Goal: Task Accomplishment & Management: Manage account settings

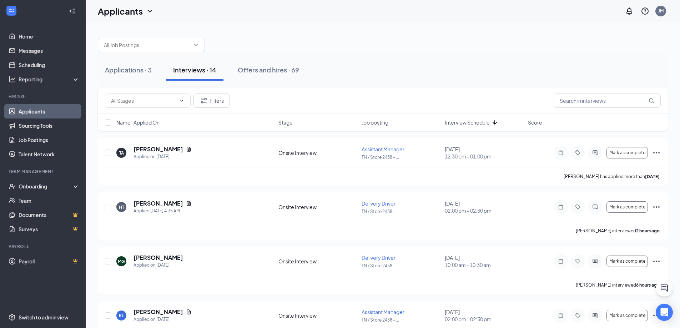
click at [269, 81] on div "Applications · 3 Interviews · 14 Offers and hires · 69" at bounding box center [383, 70] width 570 height 36
click at [271, 67] on div "Offers and hires · 69" at bounding box center [268, 69] width 61 height 9
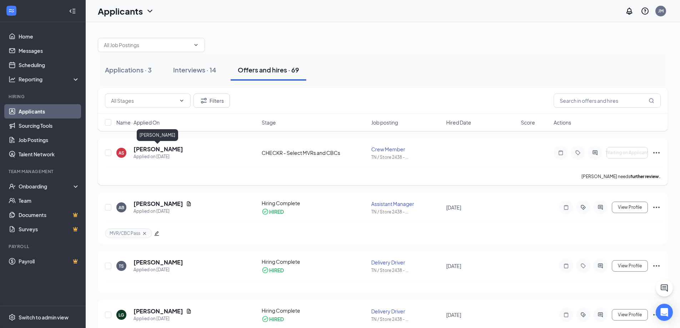
click at [174, 150] on h5 "[PERSON_NAME]" at bounding box center [158, 149] width 50 height 8
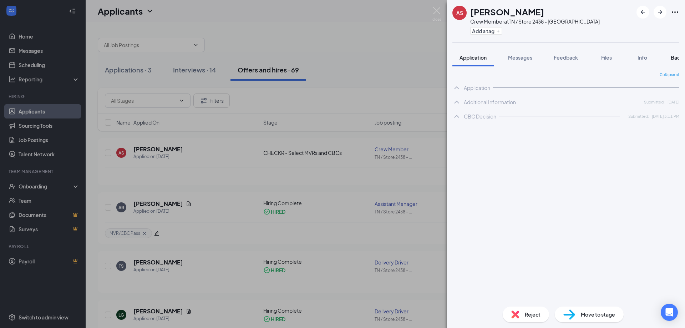
click at [672, 54] on span "Background" at bounding box center [685, 57] width 29 height 6
click at [673, 57] on button "Background" at bounding box center [686, 58] width 44 height 18
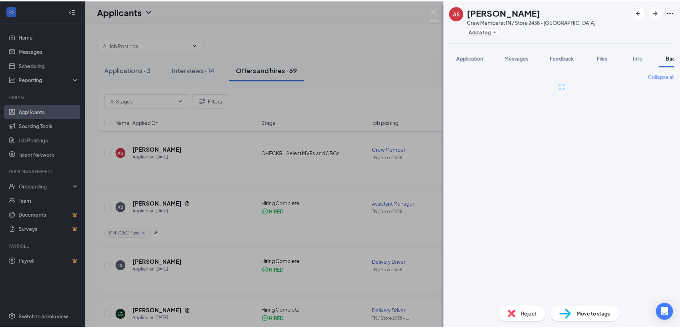
scroll to position [0, 29]
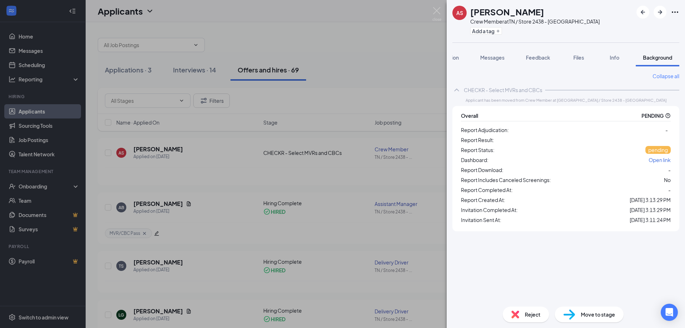
click at [466, 58] on div "Application Messages Feedback Files Info Background" at bounding box center [566, 58] width 227 height 18
click at [657, 163] on span "Open link" at bounding box center [660, 160] width 22 height 6
click at [407, 49] on div "AS [PERSON_NAME] Crew Member at [GEOGRAPHIC_DATA] / Store 2438 - [GEOGRAPHIC_DA…" at bounding box center [342, 164] width 685 height 328
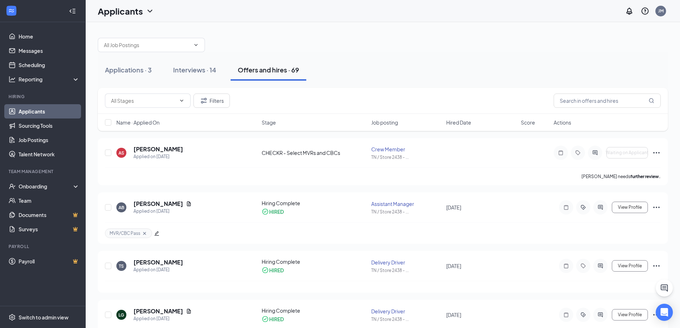
click at [34, 111] on link "Applicants" at bounding box center [49, 111] width 61 height 14
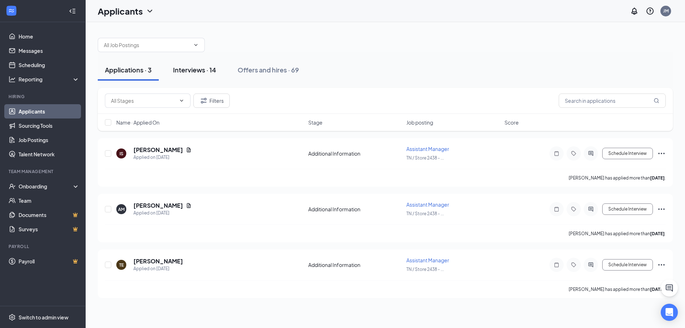
click at [213, 71] on div "Interviews · 14" at bounding box center [194, 69] width 43 height 9
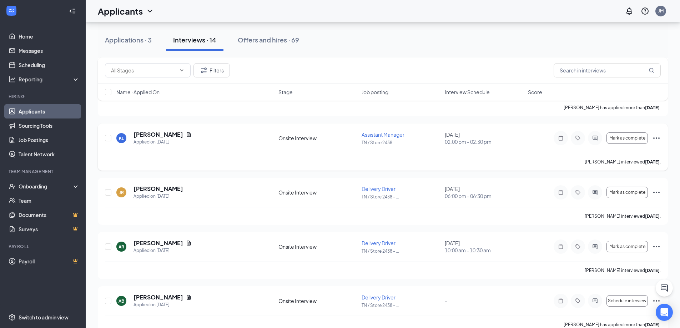
scroll to position [178, 0]
